Goal: Task Accomplishment & Management: Use online tool/utility

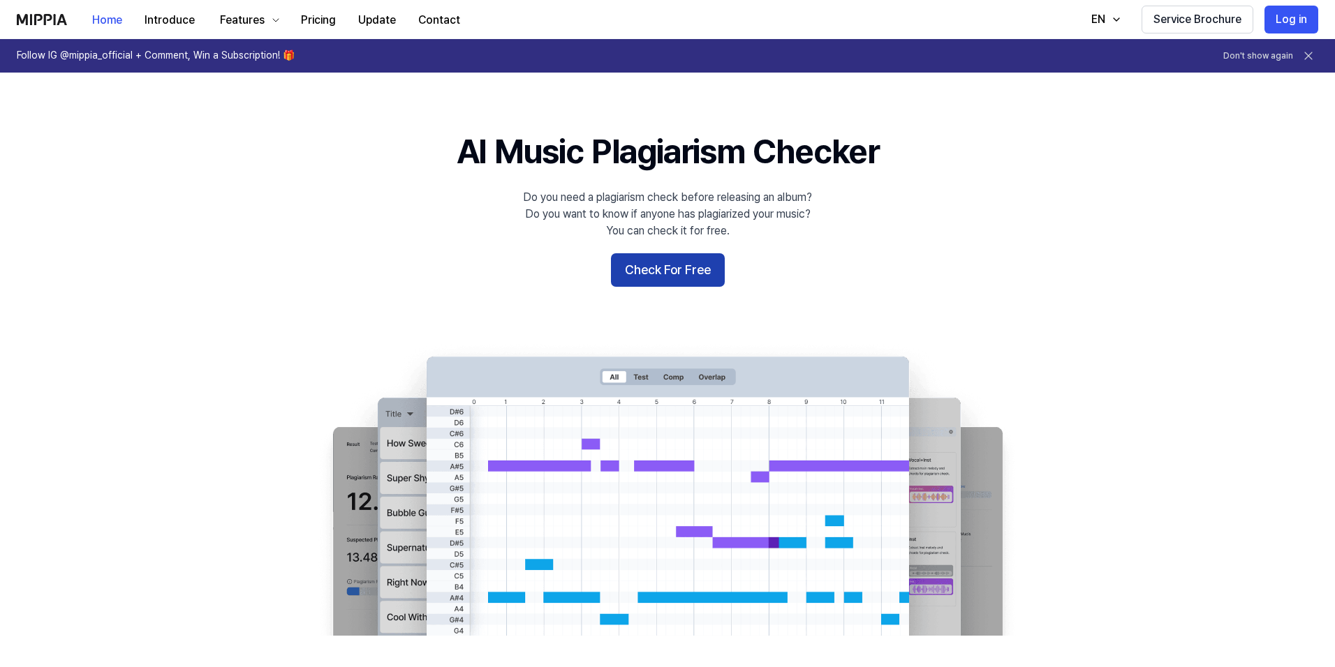
click at [660, 268] on button "Check For Free" at bounding box center [668, 270] width 114 height 34
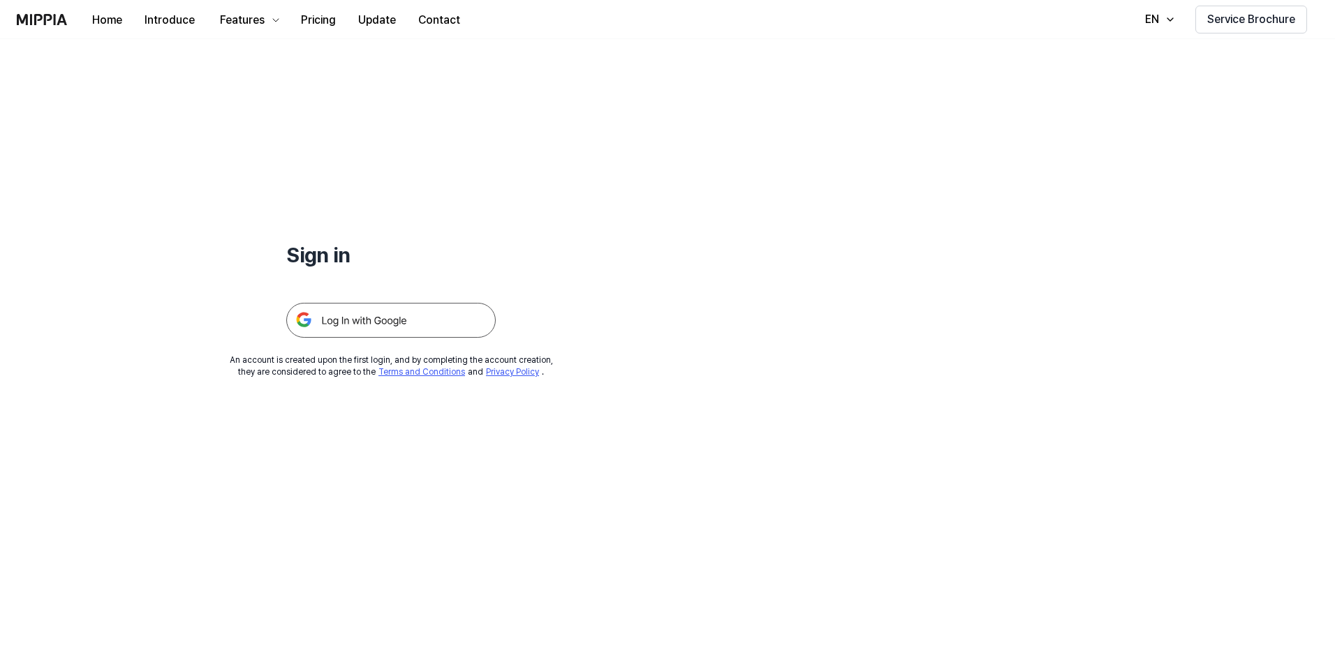
click at [382, 315] on img at bounding box center [390, 320] width 209 height 35
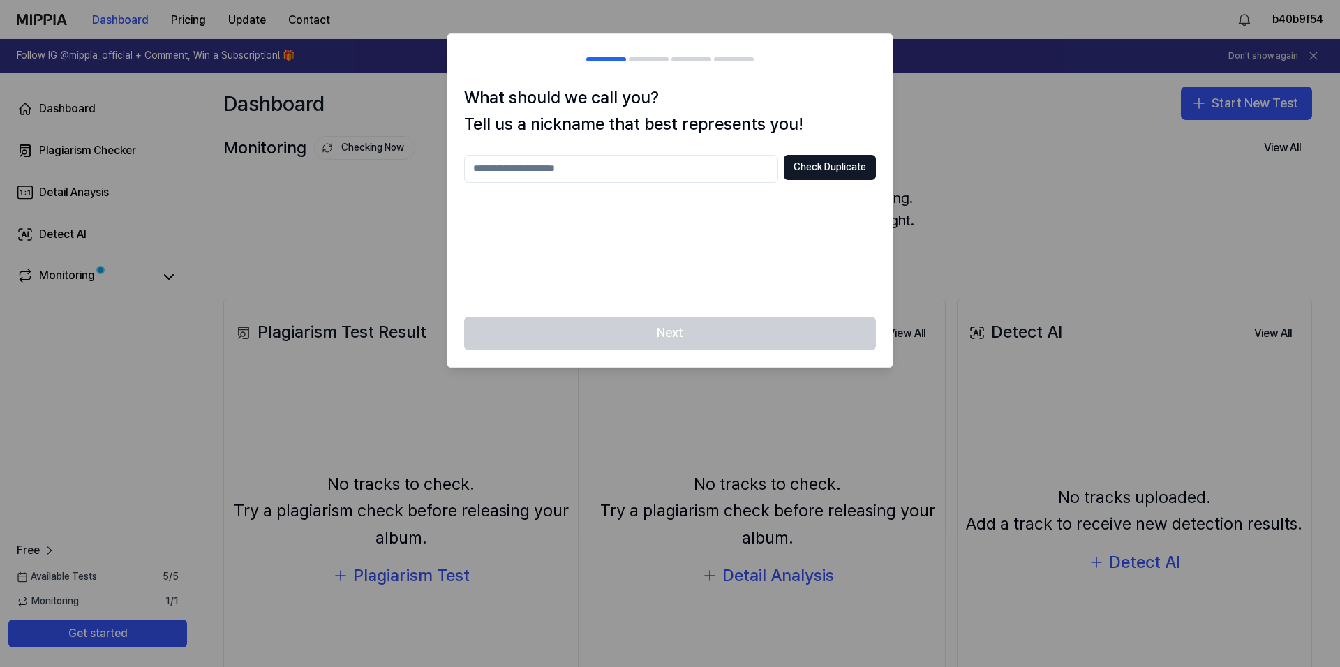
click at [618, 168] on input "text" at bounding box center [621, 169] width 314 height 28
click at [607, 169] on input "text" at bounding box center [621, 169] width 314 height 28
type input "**********"
click at [839, 175] on button "Check Duplicate" at bounding box center [830, 167] width 92 height 25
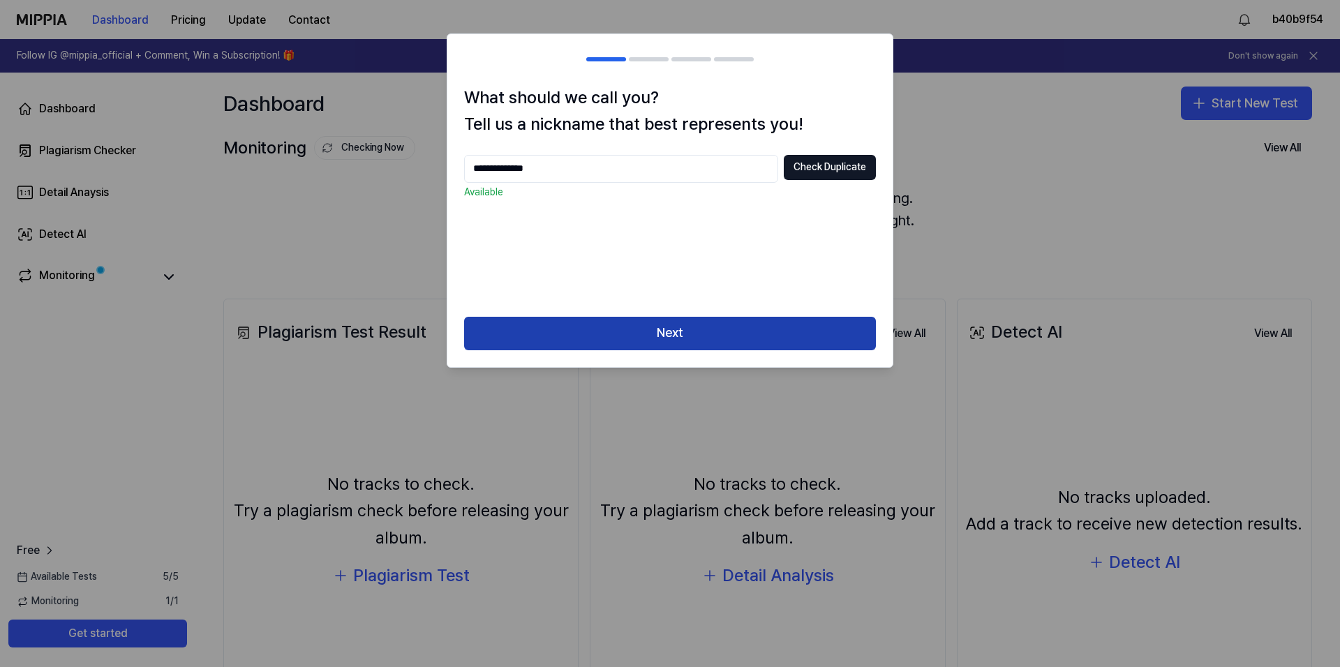
click at [693, 328] on button "Next" at bounding box center [670, 334] width 412 height 34
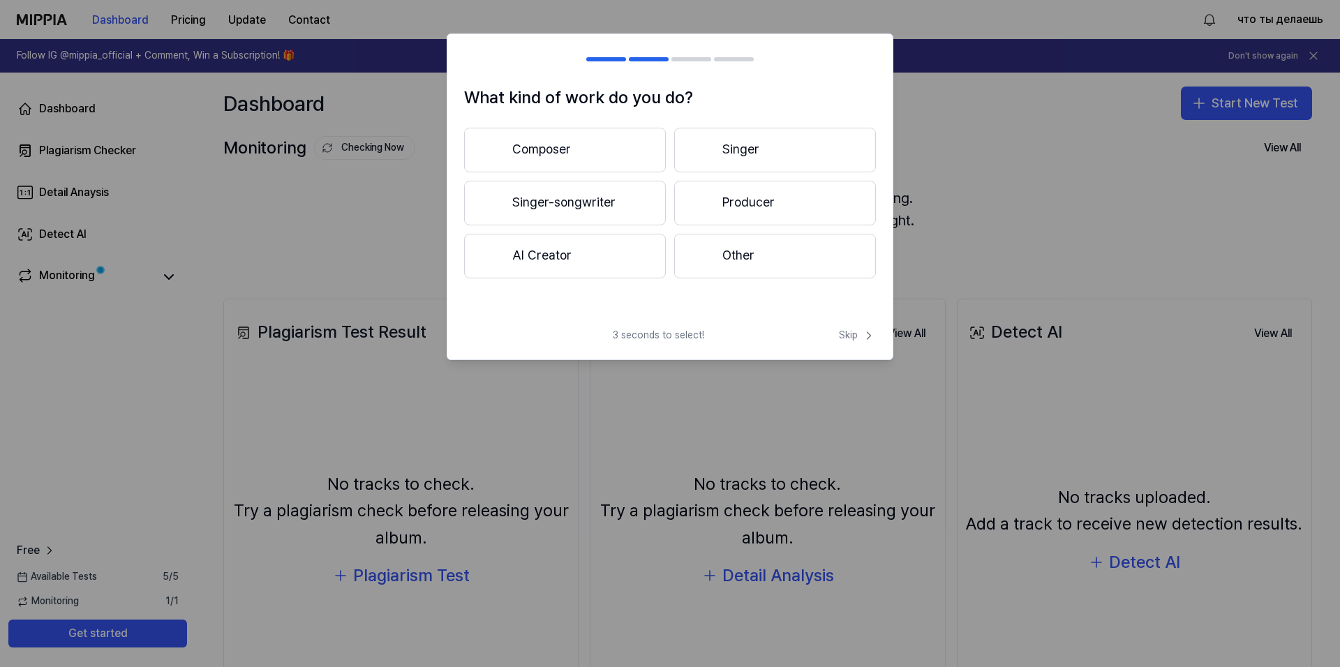
click at [570, 254] on button "AI Creator" at bounding box center [565, 256] width 202 height 45
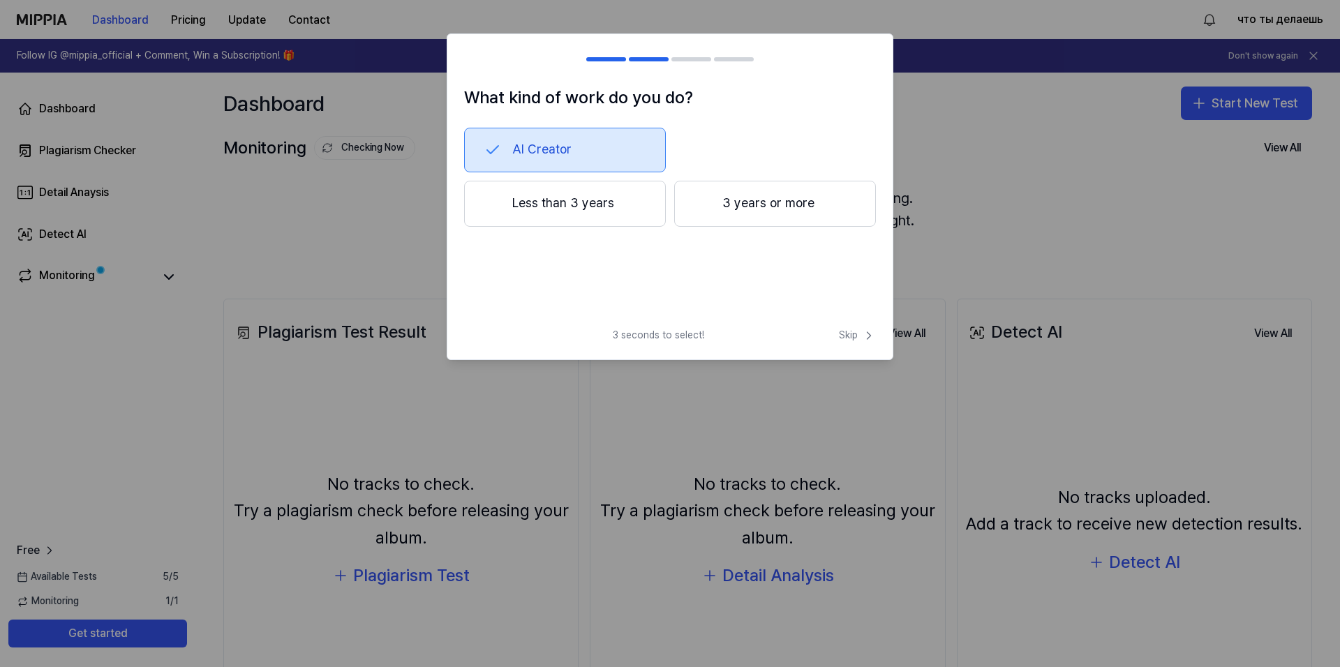
click at [568, 195] on button "Less than 3 years" at bounding box center [565, 204] width 202 height 46
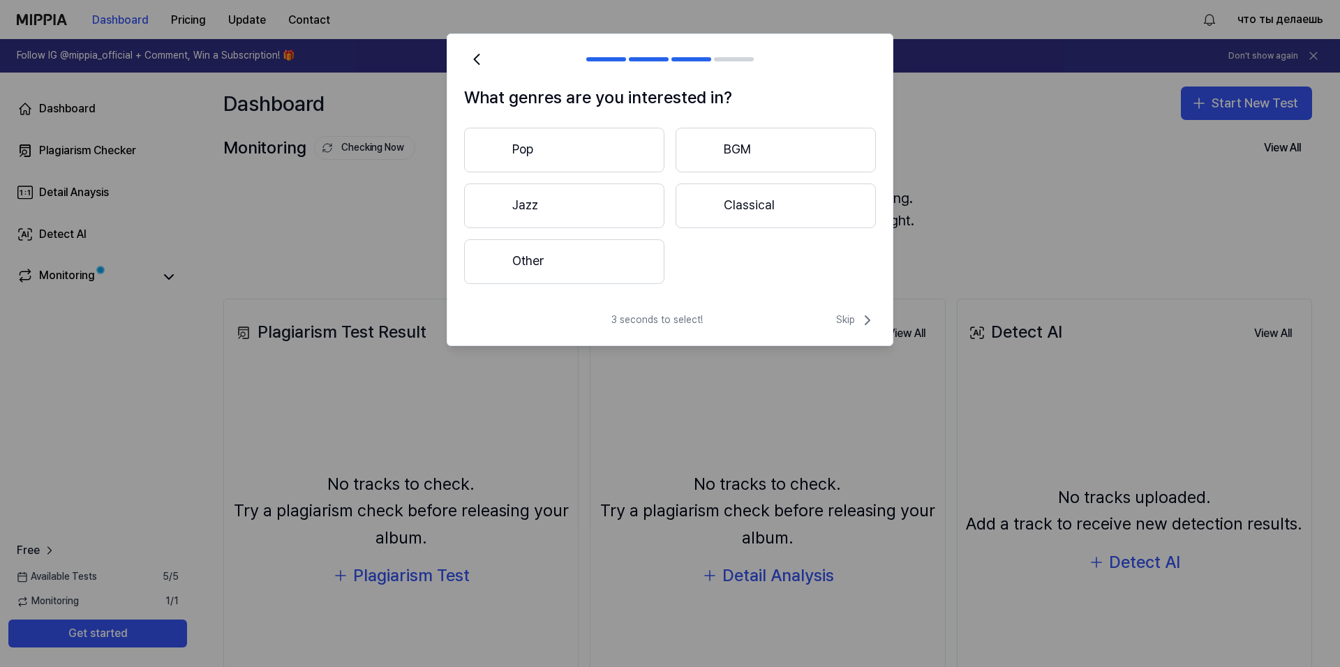
click at [590, 265] on button "Other" at bounding box center [564, 261] width 200 height 45
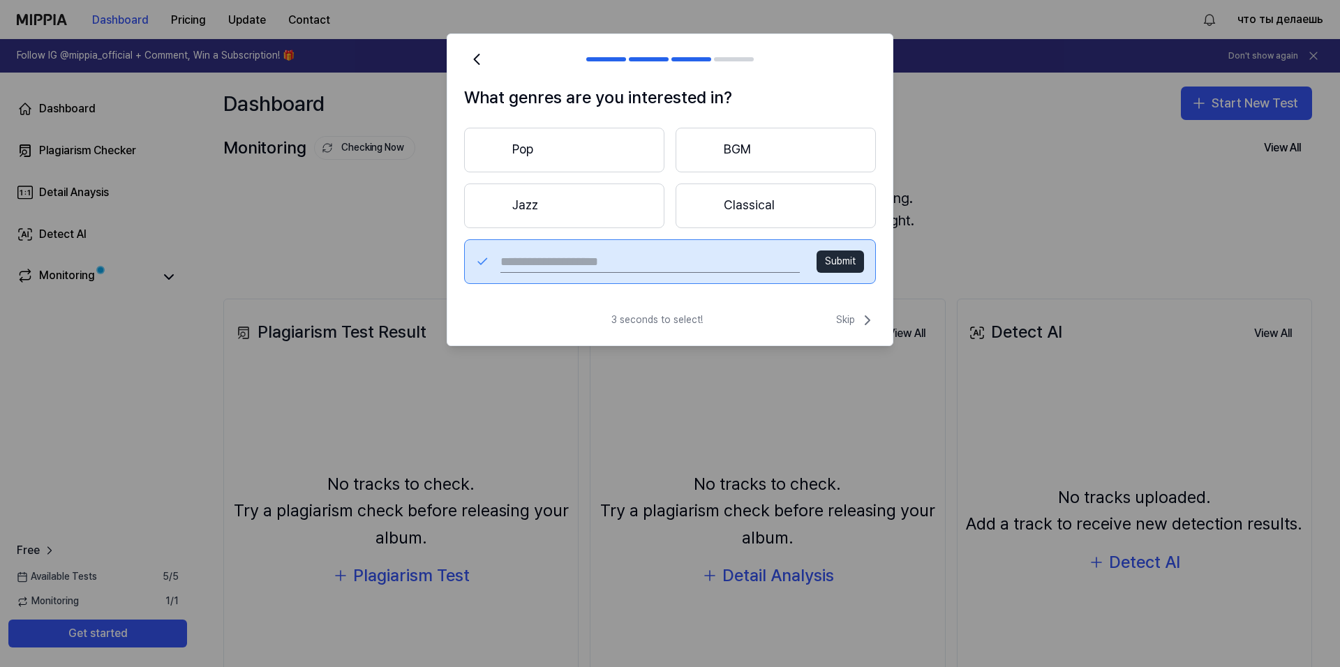
click at [697, 262] on input "text" at bounding box center [649, 262] width 299 height 22
type input "*"
type input "********"
click at [856, 252] on button "Submit" at bounding box center [840, 262] width 47 height 22
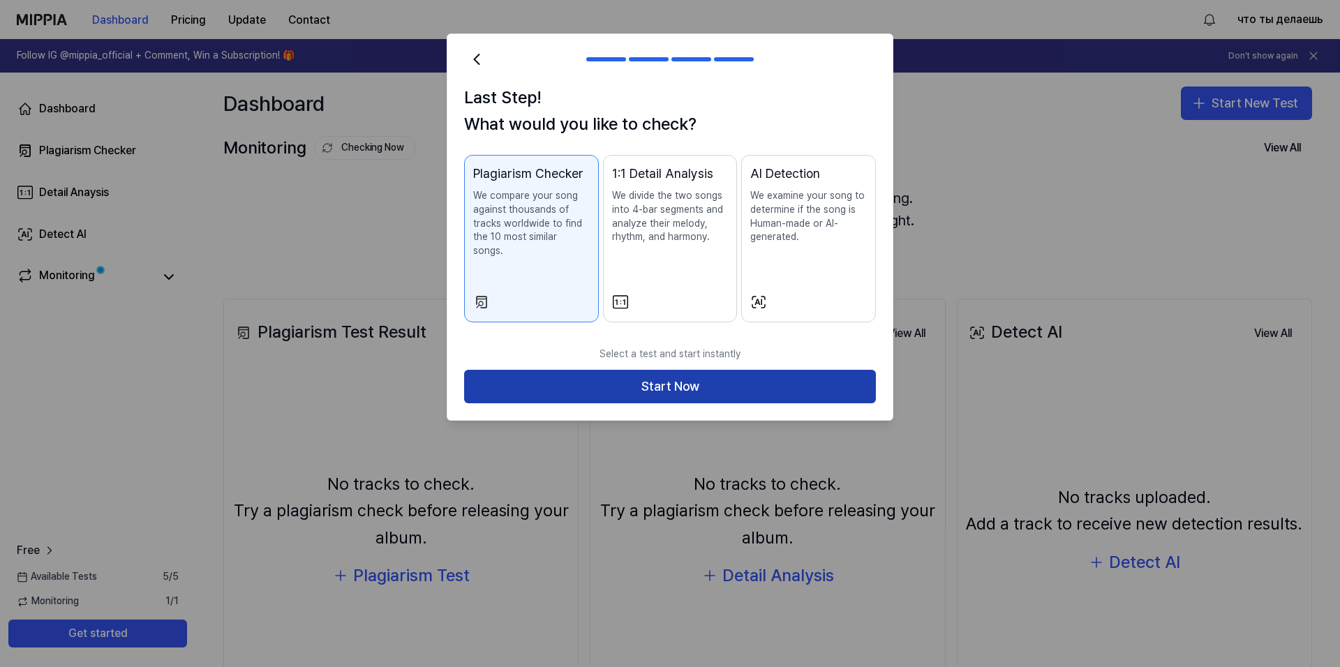
click at [644, 370] on button "Start Now" at bounding box center [670, 387] width 412 height 34
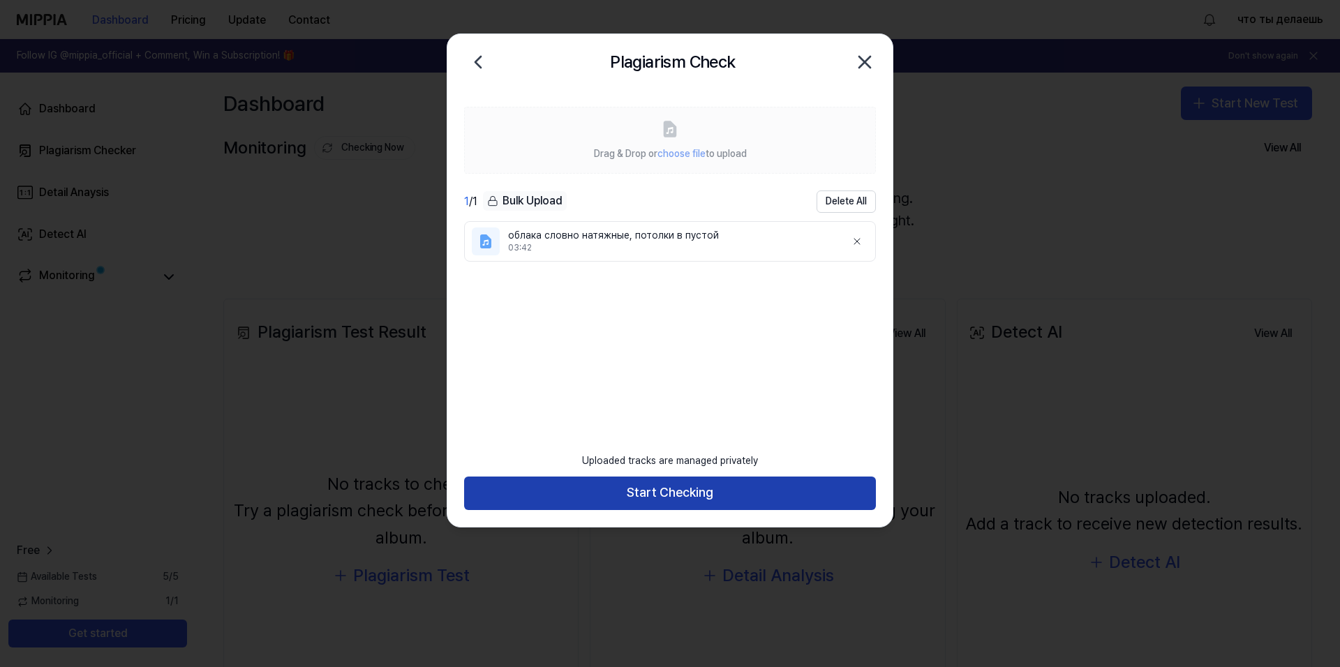
click at [669, 494] on button "Start Checking" at bounding box center [670, 494] width 412 height 34
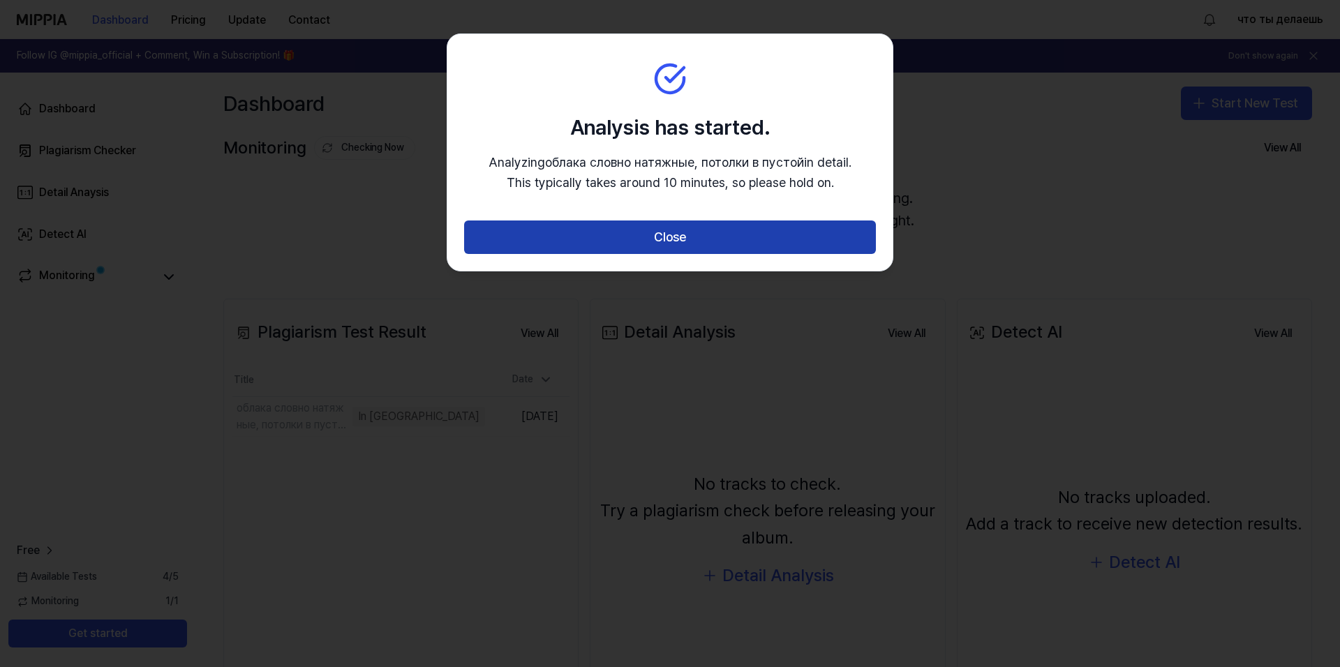
click at [663, 234] on button "Close" at bounding box center [670, 238] width 412 height 34
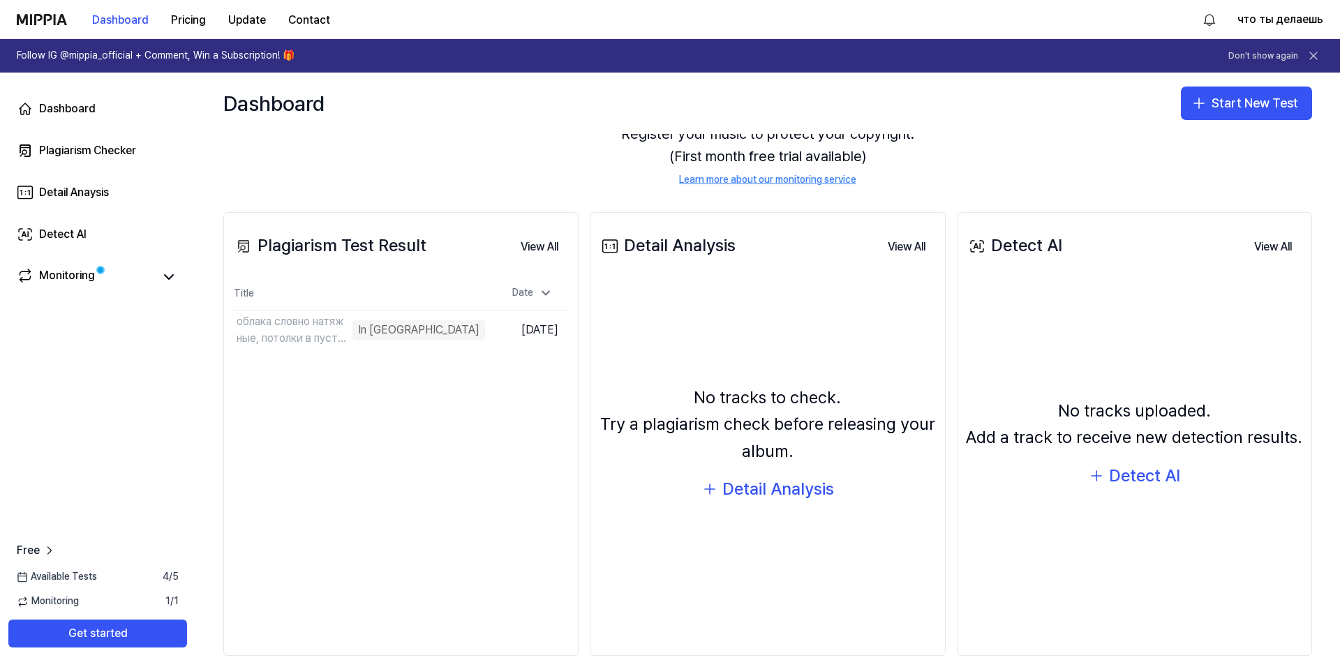
scroll to position [103, 0]
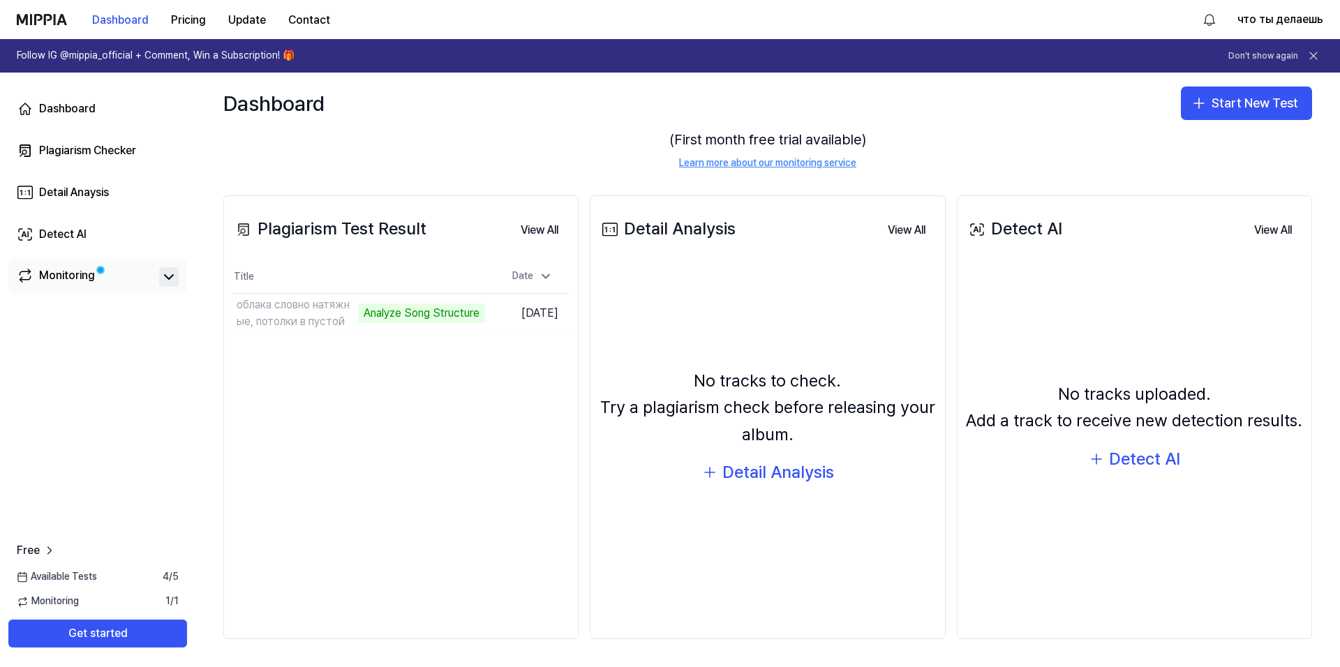
click at [168, 279] on icon at bounding box center [169, 277] width 8 height 4
click at [168, 277] on icon at bounding box center [169, 277] width 17 height 17
click at [444, 313] on td "облака словно натяжные, потолки в пустой Analyze Song Structure Go to Results" at bounding box center [358, 313] width 253 height 39
click at [385, 318] on div "Analyze Song Structure" at bounding box center [339, 314] width 127 height 20
click at [141, 632] on button "Get started" at bounding box center [97, 634] width 179 height 28
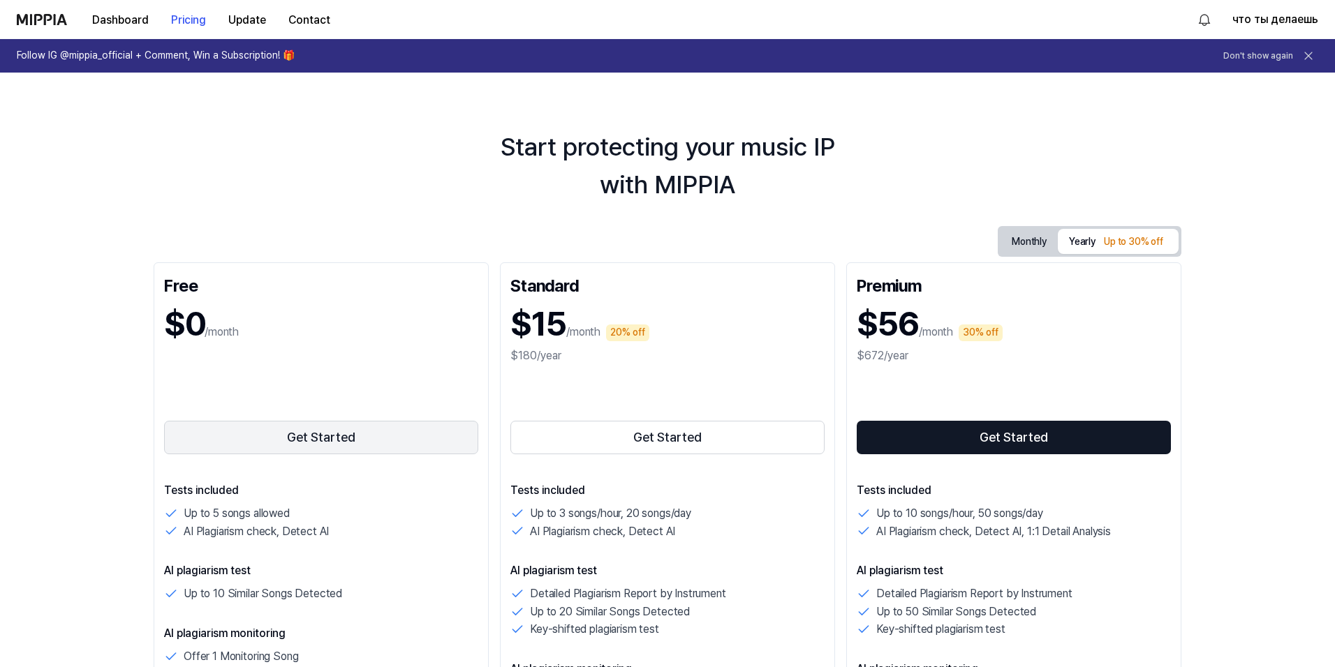
click at [338, 445] on button "Get Started" at bounding box center [321, 438] width 314 height 34
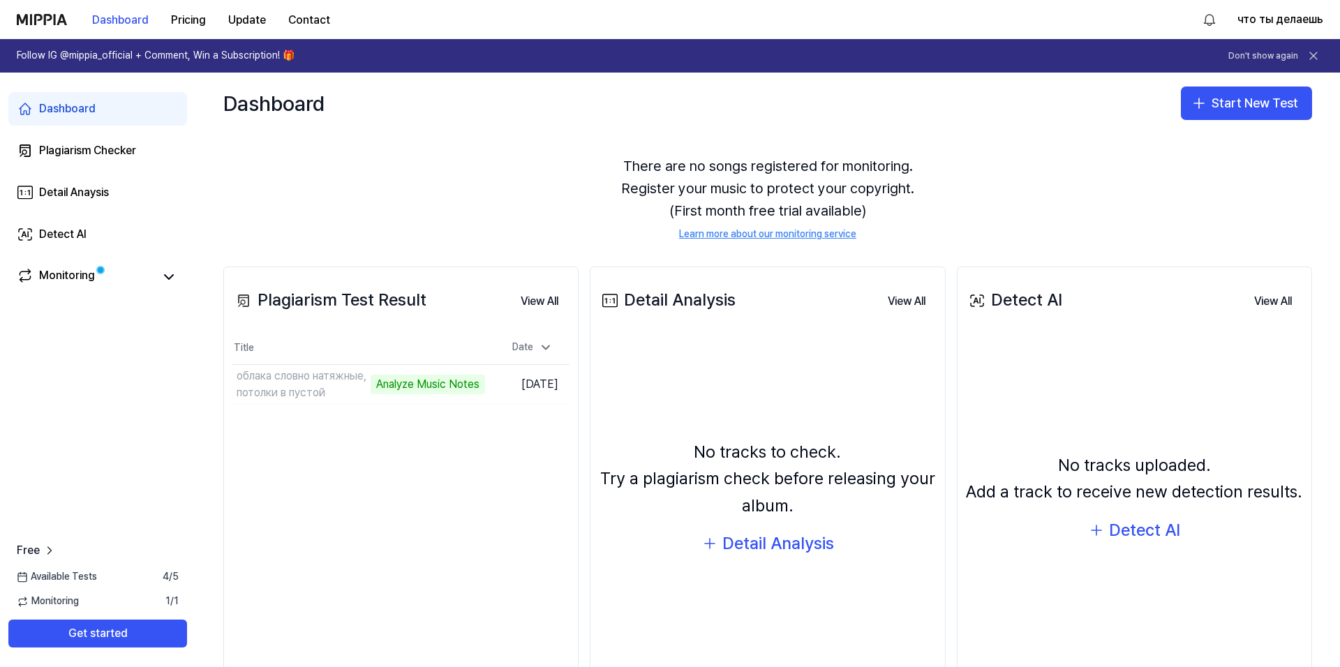
scroll to position [103, 0]
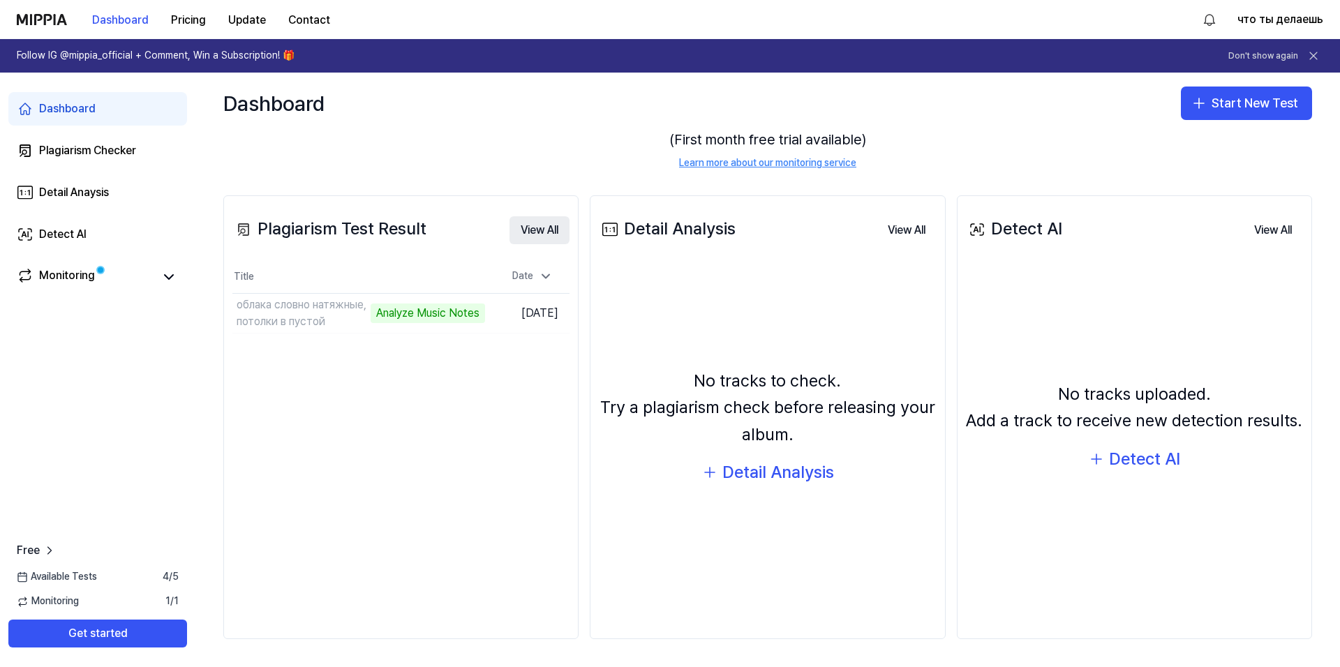
click at [542, 234] on button "View All" at bounding box center [540, 230] width 60 height 28
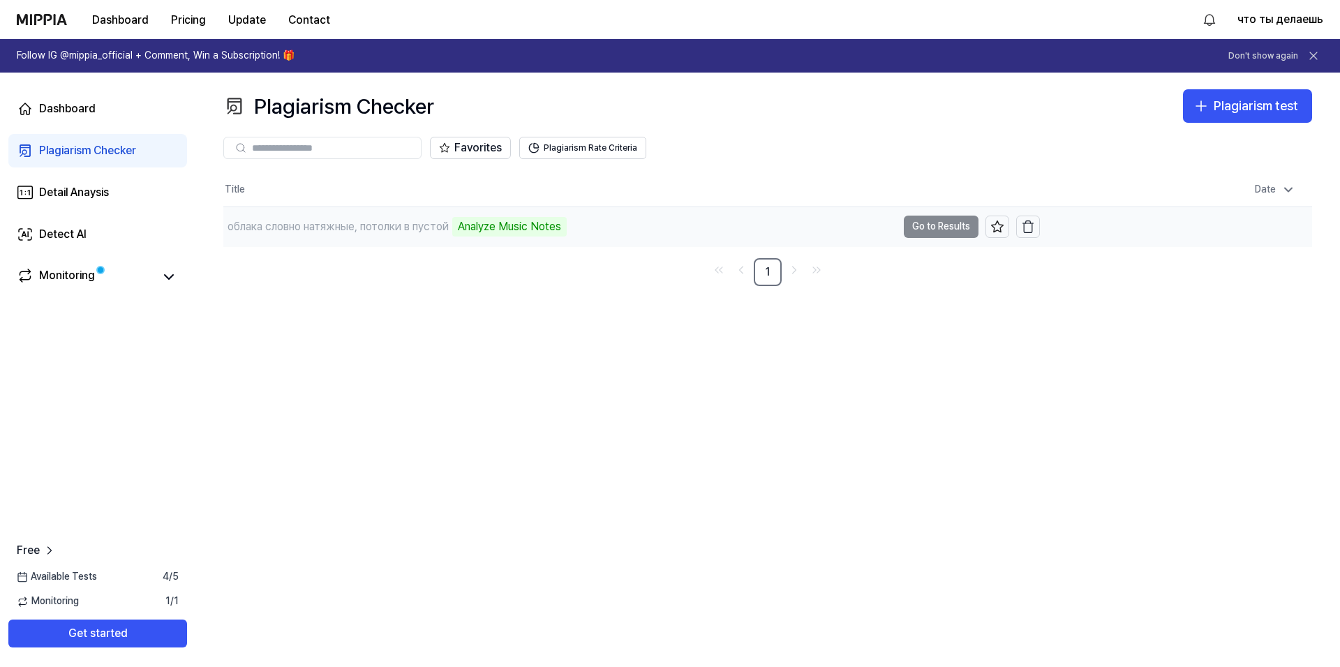
click at [933, 232] on td "облака словно натяжные, потолки в пустой Analyze Music Notes Go to Results" at bounding box center [631, 226] width 817 height 39
click at [607, 230] on div "облака словно натяжные, потолки в пустой Analyze Music Notes" at bounding box center [560, 226] width 674 height 39
click at [574, 218] on div "облака словно натяжные, потолки в пустой Analyze Music Notes" at bounding box center [560, 226] width 674 height 39
click at [914, 226] on td "облака словно натяжные, потолки в пустой Analyze Music Notes Go to Results" at bounding box center [631, 226] width 817 height 39
click at [165, 279] on icon at bounding box center [169, 277] width 17 height 17
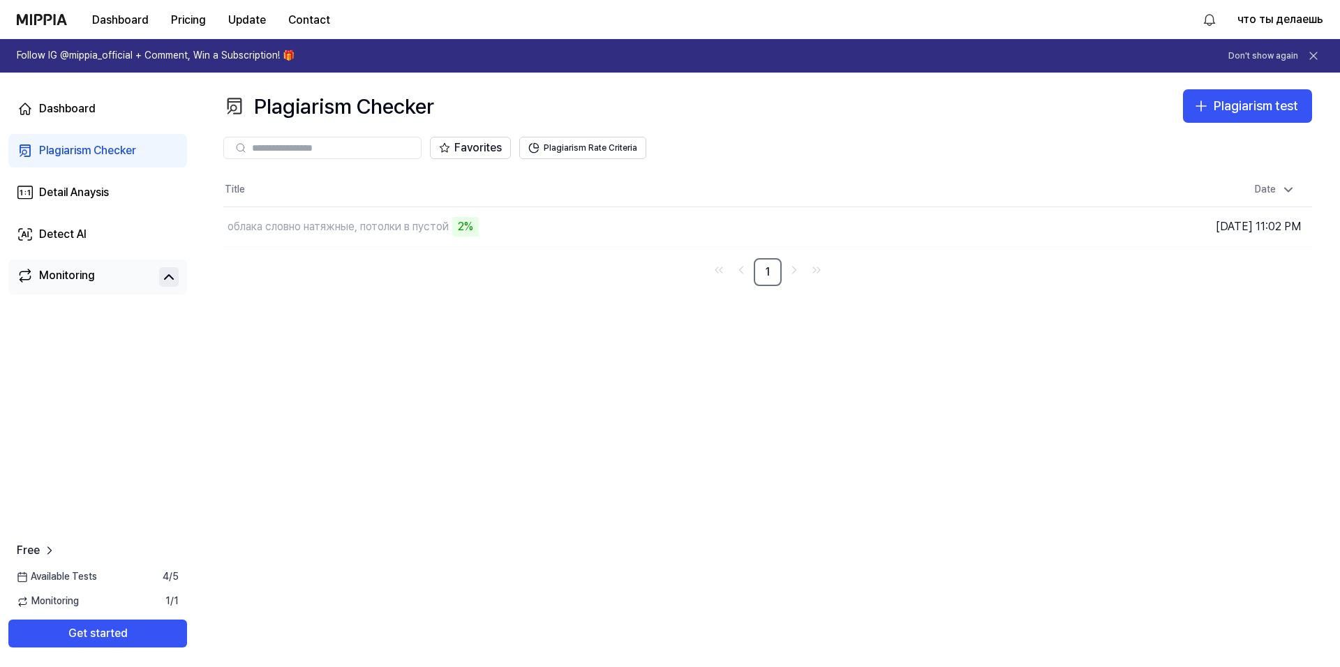
click at [75, 279] on div "Monitoring" at bounding box center [67, 277] width 56 height 20
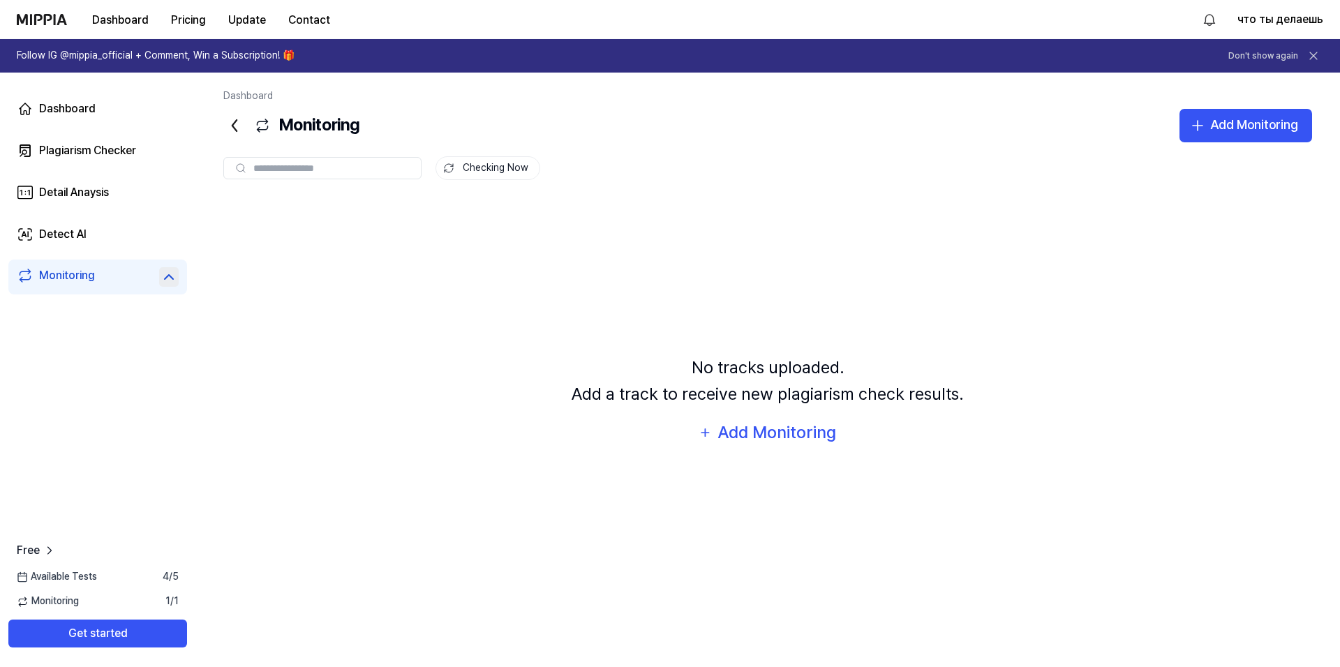
click at [162, 279] on icon at bounding box center [169, 277] width 17 height 17
click at [75, 110] on div "Dashboard" at bounding box center [67, 109] width 57 height 17
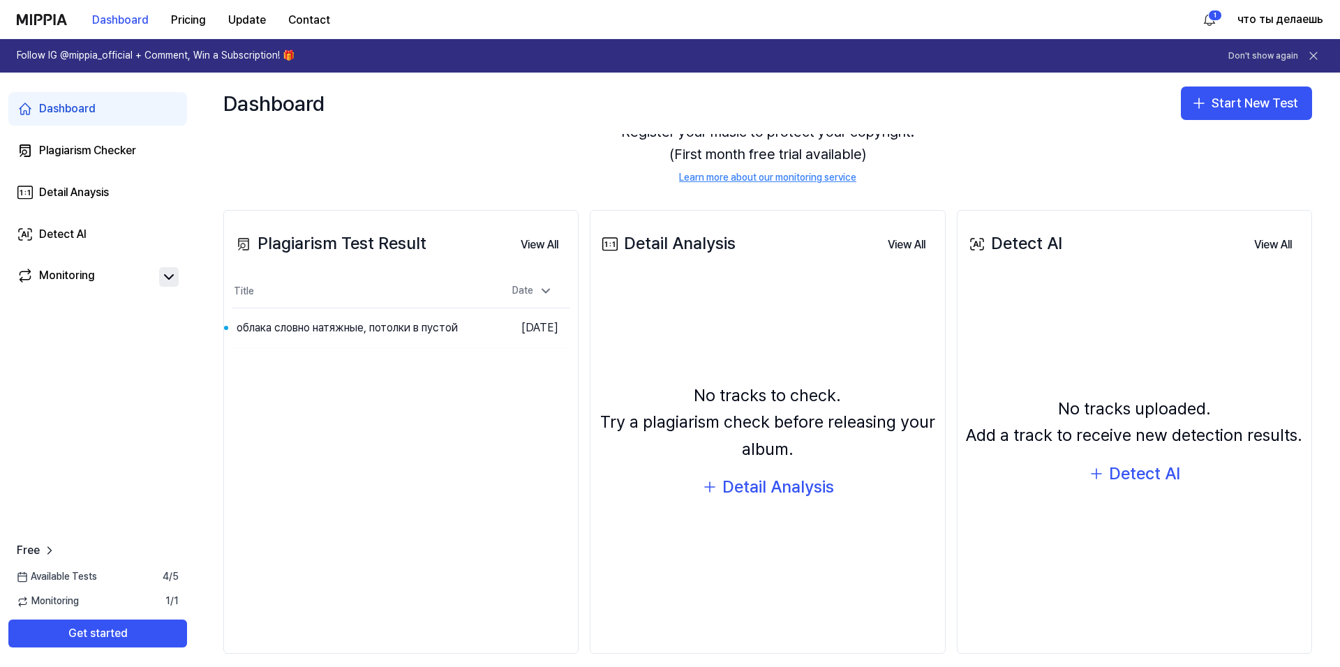
scroll to position [103, 0]
